Goal: Task Accomplishment & Management: Complete application form

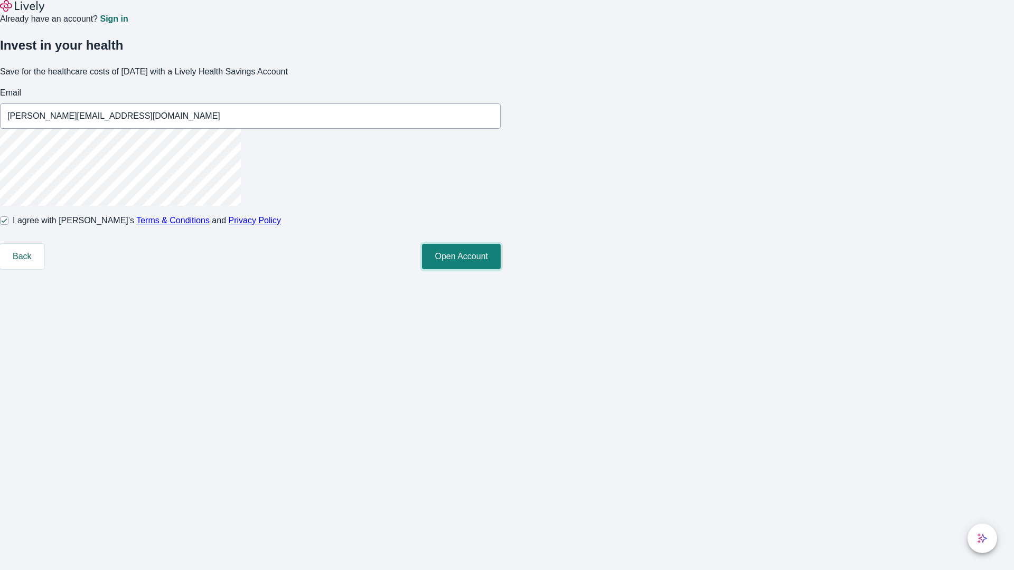
click at [501, 269] on button "Open Account" at bounding box center [461, 256] width 79 height 25
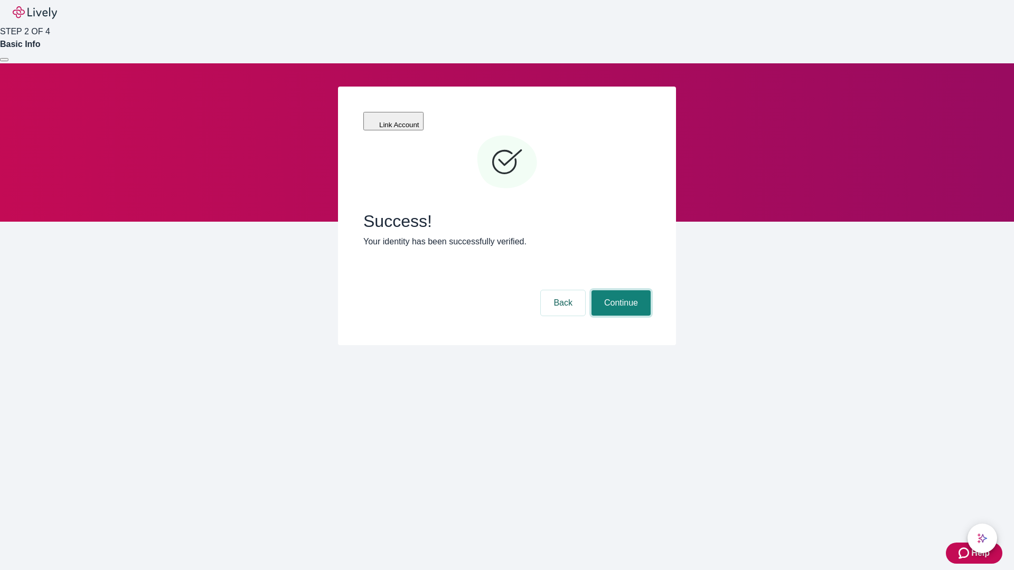
click at [620, 290] on button "Continue" at bounding box center [621, 302] width 59 height 25
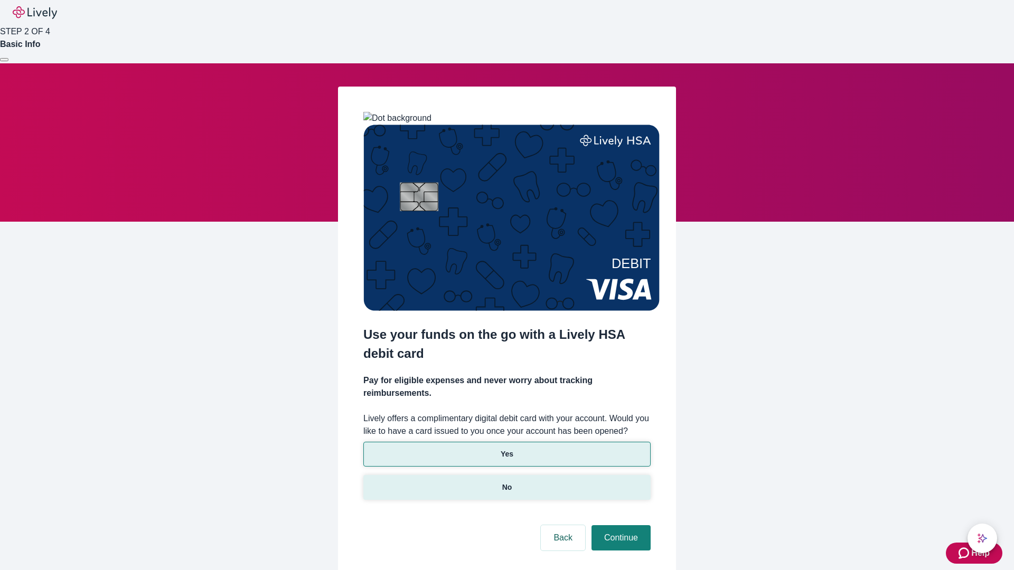
click at [507, 482] on p "No" at bounding box center [507, 487] width 10 height 11
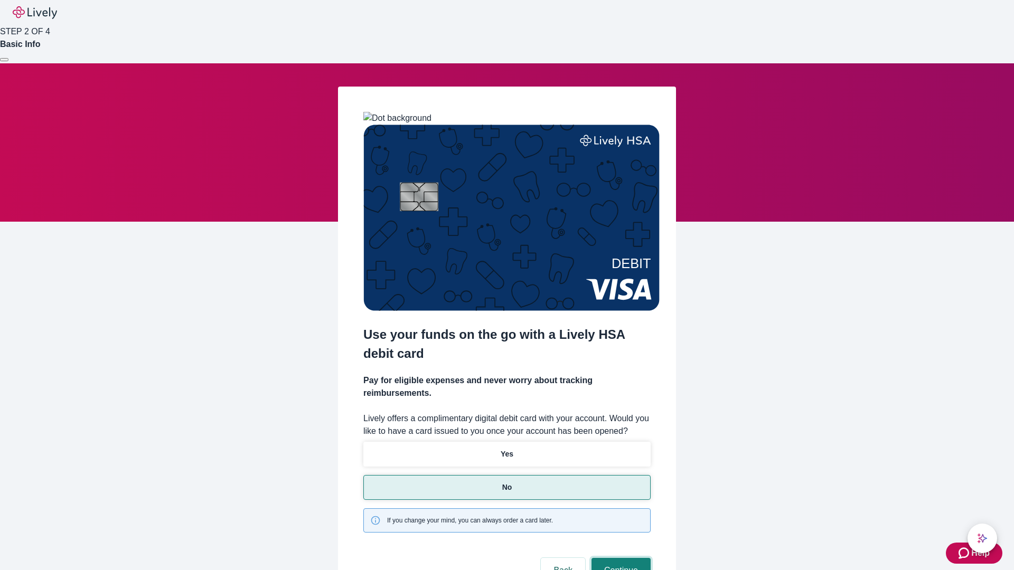
click at [620, 558] on button "Continue" at bounding box center [621, 570] width 59 height 25
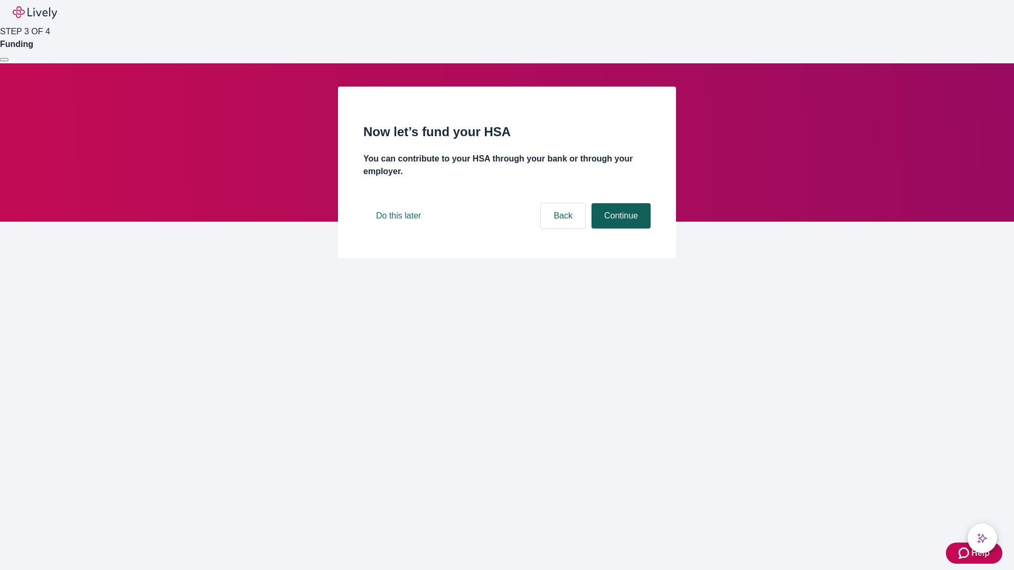
click at [620, 229] on button "Continue" at bounding box center [621, 215] width 59 height 25
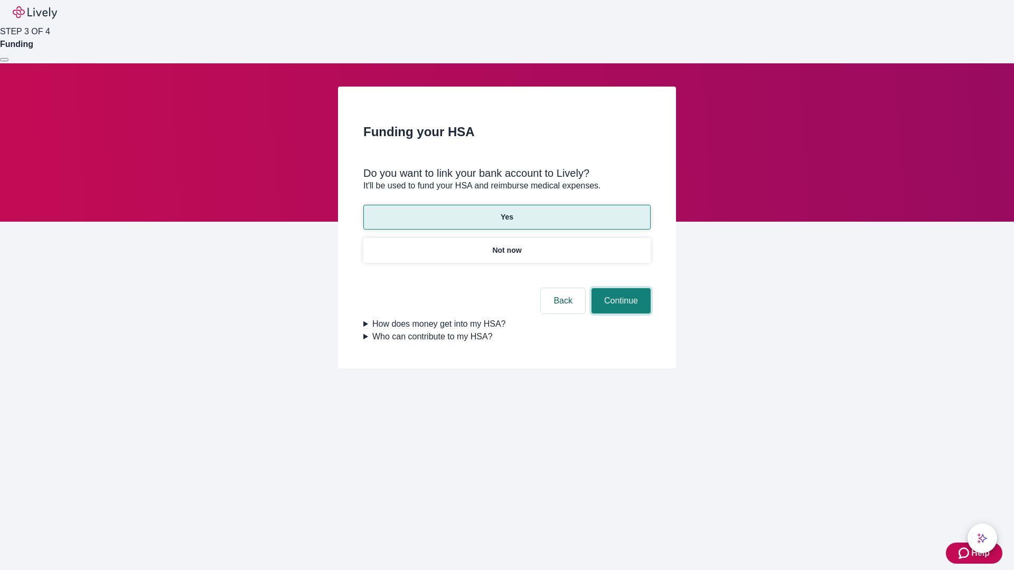
click at [620, 288] on button "Continue" at bounding box center [621, 300] width 59 height 25
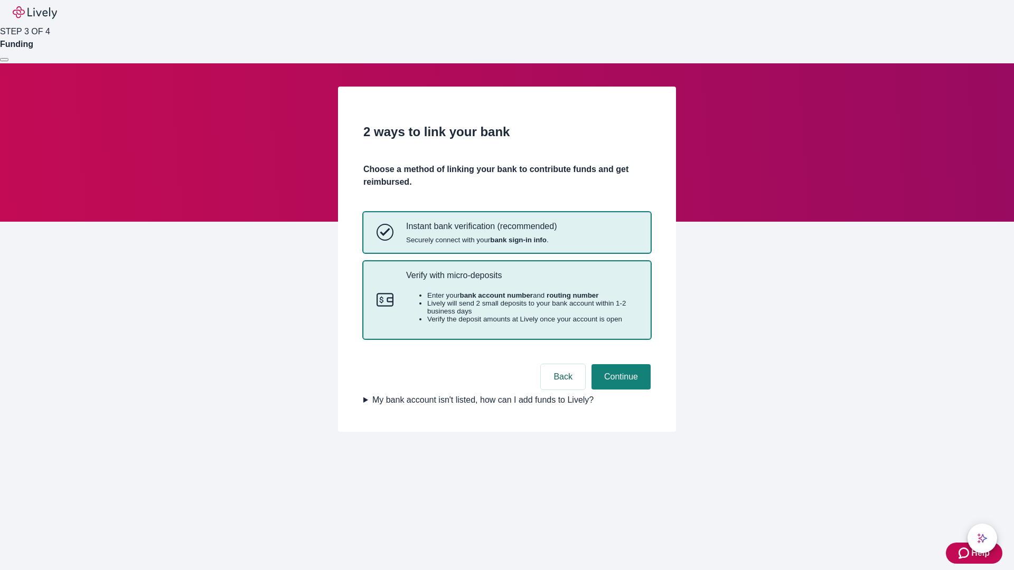
click at [521, 280] on p "Verify with micro-deposits" at bounding box center [521, 275] width 231 height 10
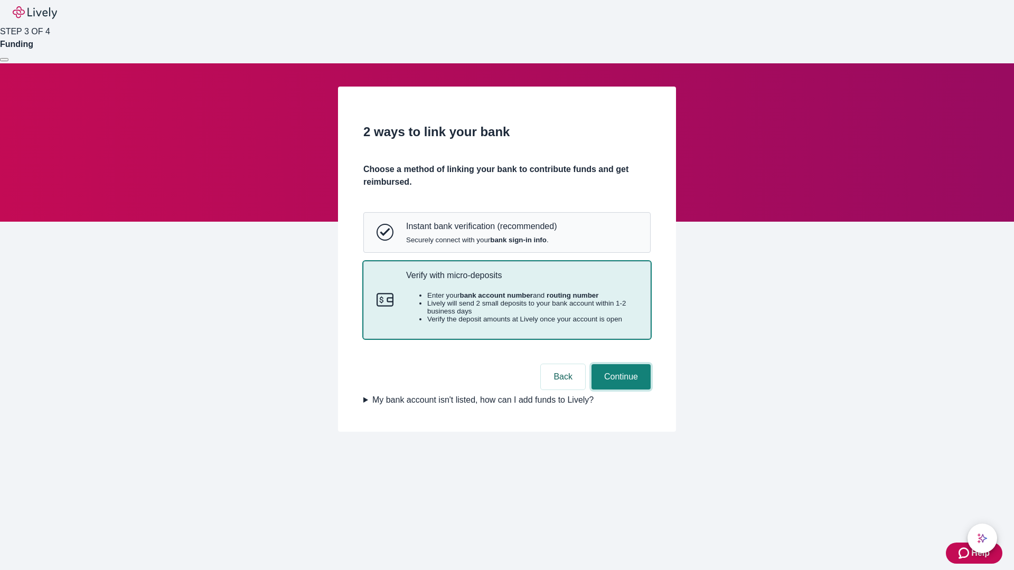
click at [620, 390] on button "Continue" at bounding box center [621, 376] width 59 height 25
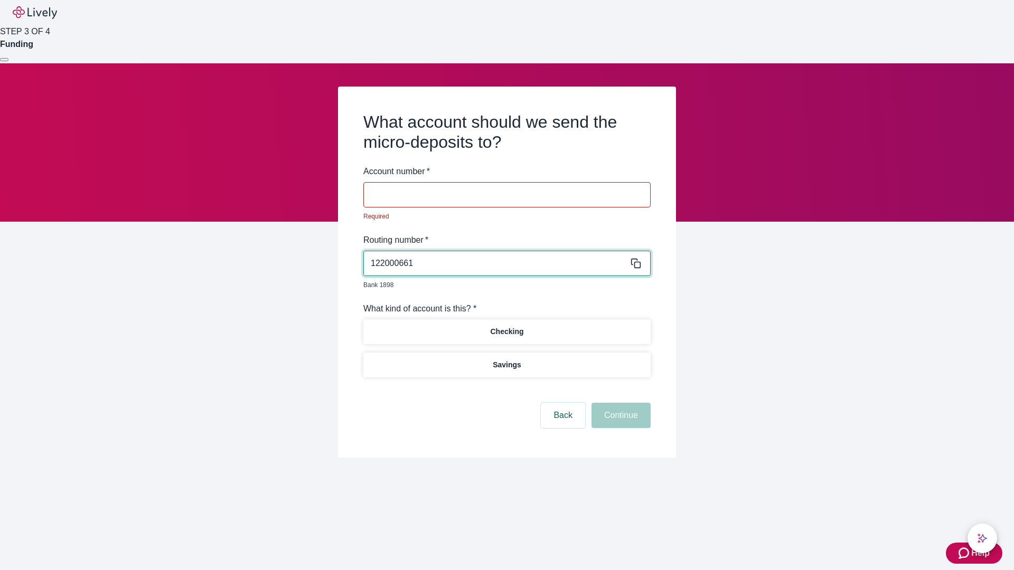
type input "122000661"
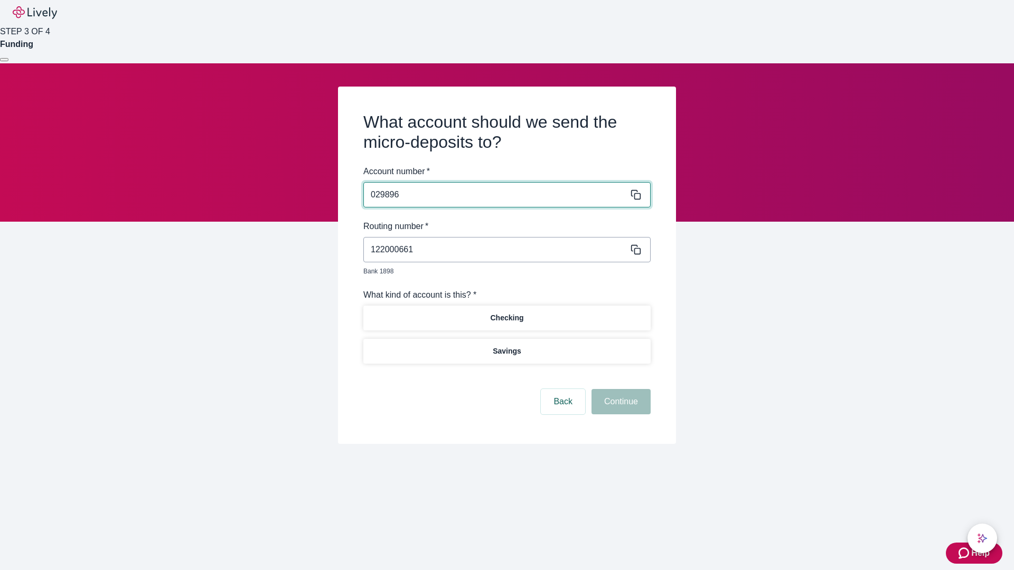
type input "029896"
click at [507, 313] on p "Checking" at bounding box center [506, 318] width 33 height 11
click at [620, 390] on button "Continue" at bounding box center [621, 401] width 59 height 25
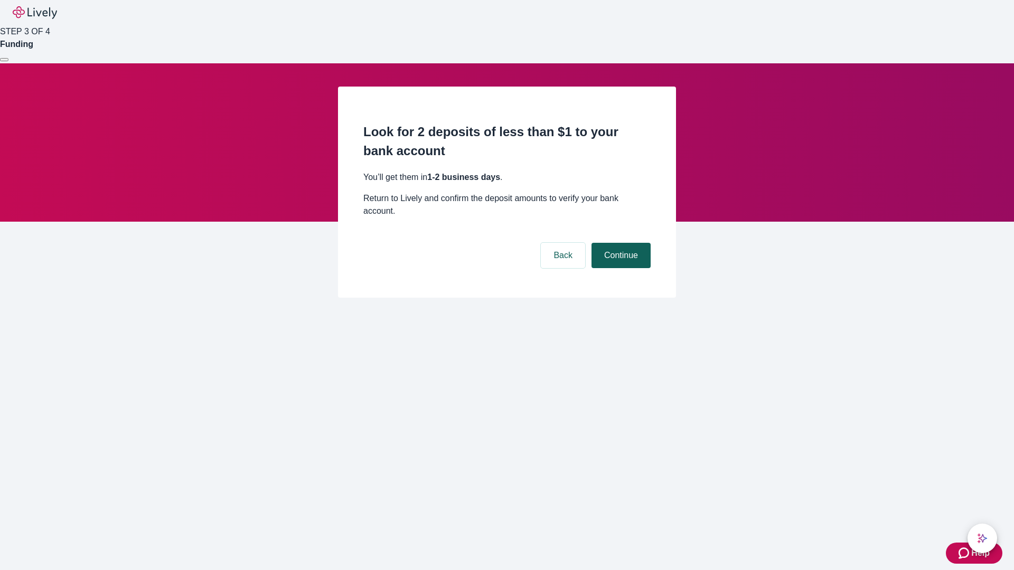
click at [620, 243] on button "Continue" at bounding box center [621, 255] width 59 height 25
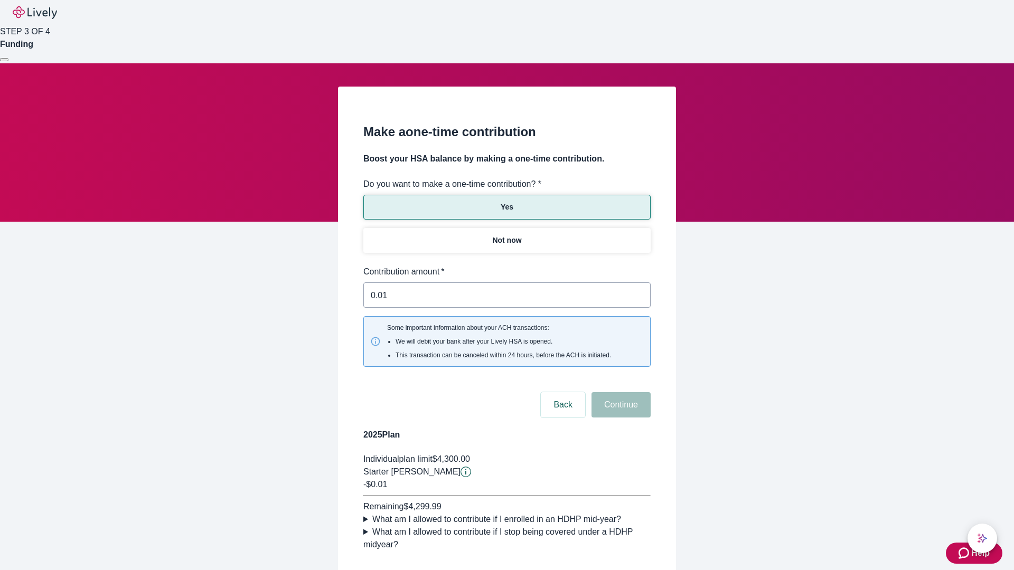
type input "0.01"
click at [620, 392] on button "Continue" at bounding box center [621, 404] width 59 height 25
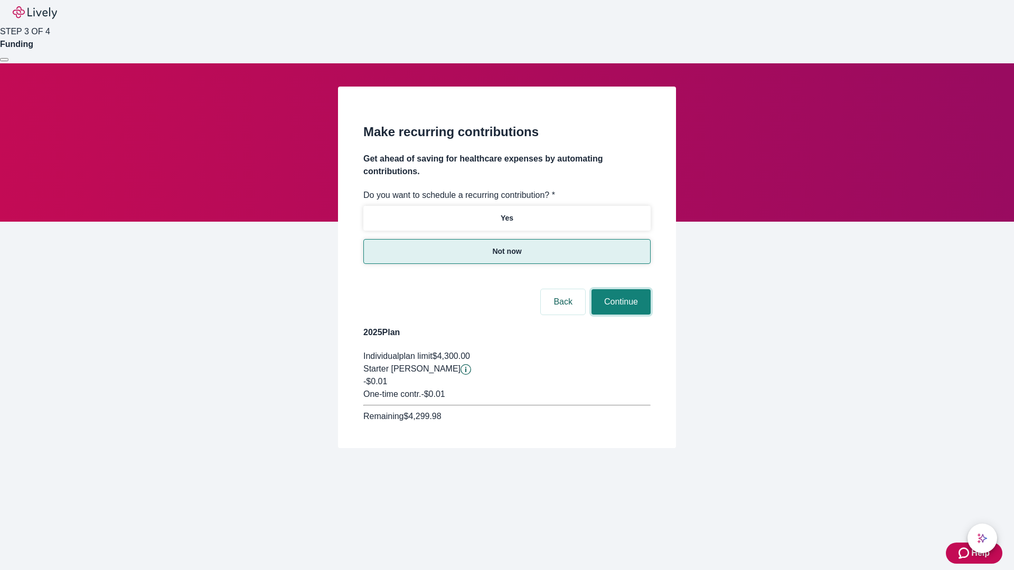
click at [620, 289] on button "Continue" at bounding box center [621, 301] width 59 height 25
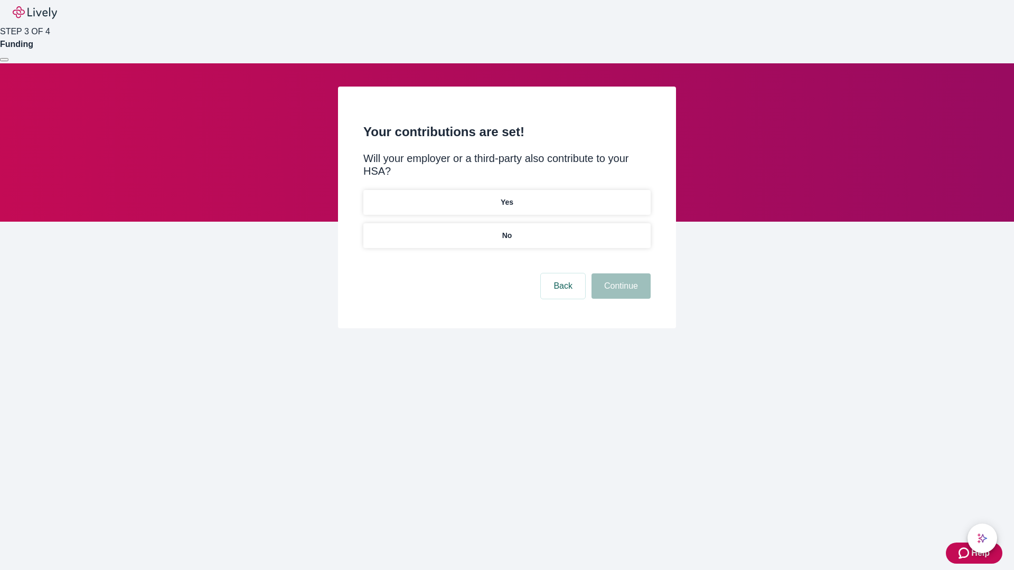
click at [507, 230] on p "No" at bounding box center [507, 235] width 10 height 11
click at [620, 274] on button "Continue" at bounding box center [621, 286] width 59 height 25
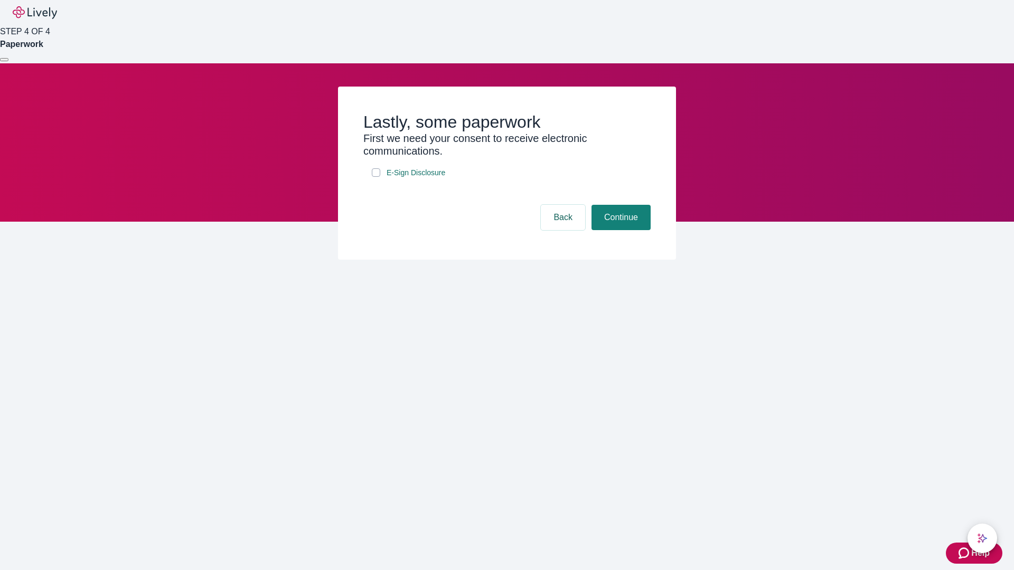
click at [376, 177] on input "E-Sign Disclosure" at bounding box center [376, 172] width 8 height 8
checkbox input "true"
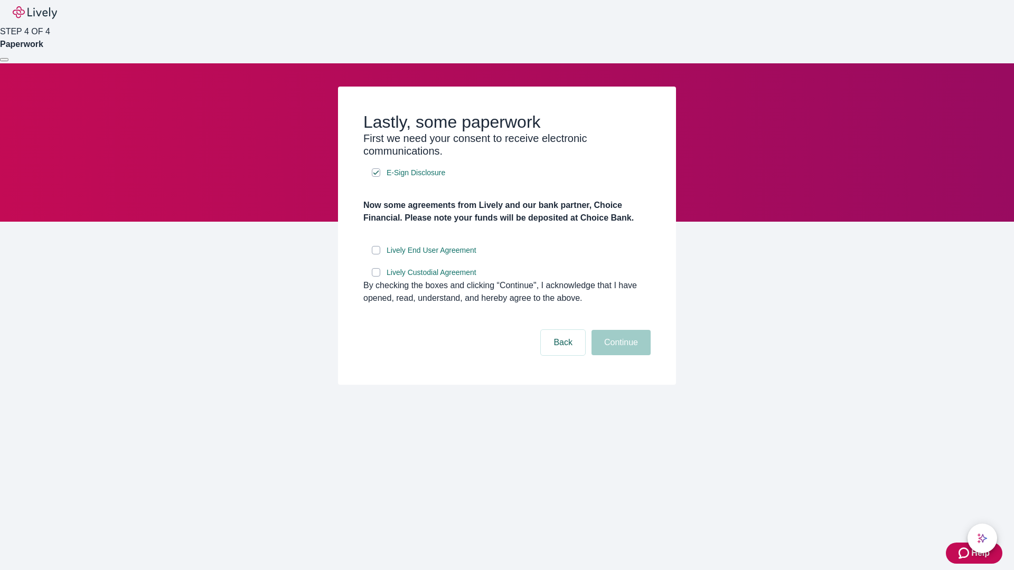
click at [376, 255] on input "Lively End User Agreement" at bounding box center [376, 250] width 8 height 8
checkbox input "true"
click at [376, 277] on input "Lively Custodial Agreement" at bounding box center [376, 272] width 8 height 8
checkbox input "true"
click at [620, 355] on button "Continue" at bounding box center [621, 342] width 59 height 25
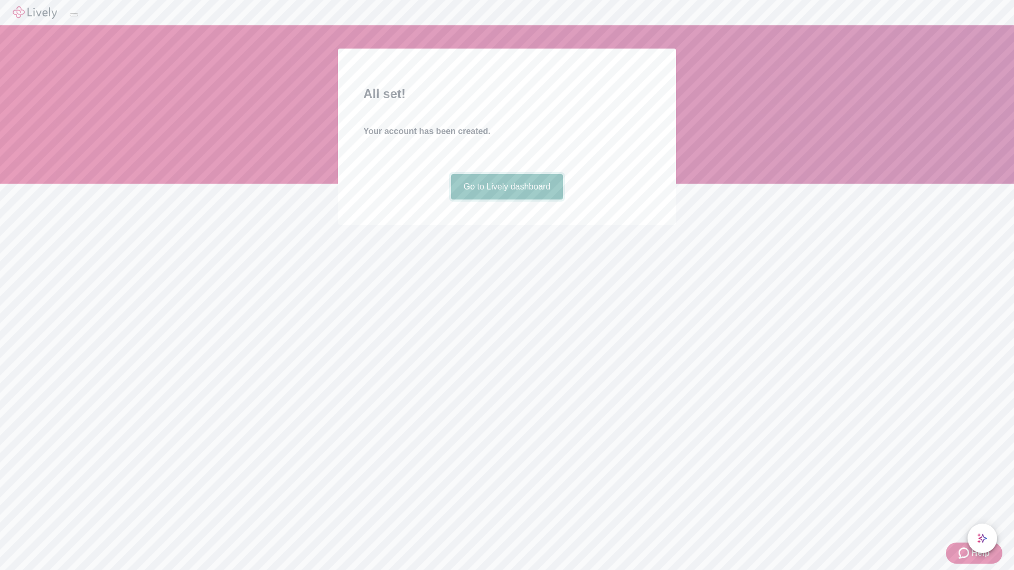
click at [507, 200] on link "Go to Lively dashboard" at bounding box center [507, 186] width 113 height 25
